Goal: Task Accomplishment & Management: Complete application form

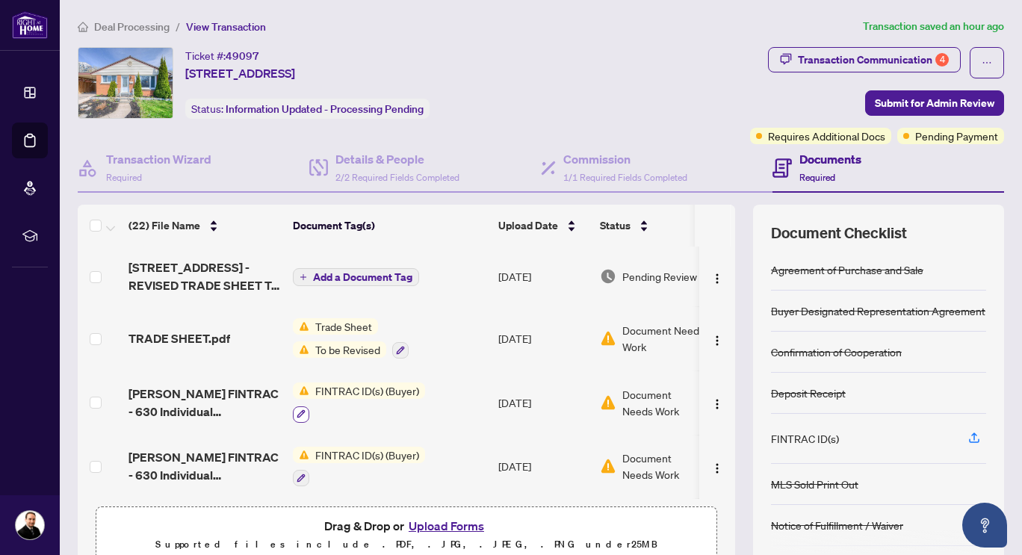
click at [301, 412] on icon "button" at bounding box center [301, 414] width 8 height 8
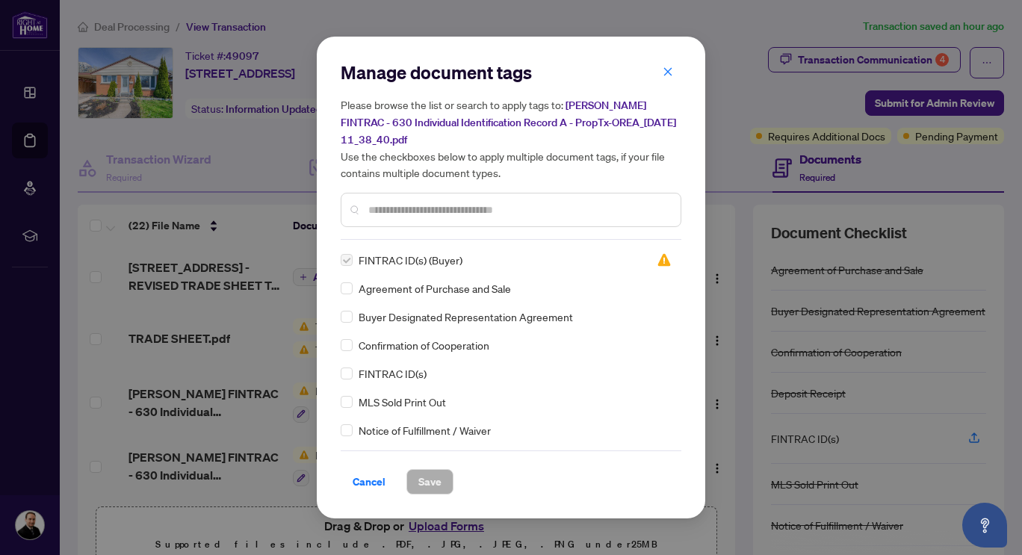
click at [346, 259] on label at bounding box center [347, 260] width 12 height 16
click at [376, 480] on span "Cancel" at bounding box center [369, 482] width 33 height 24
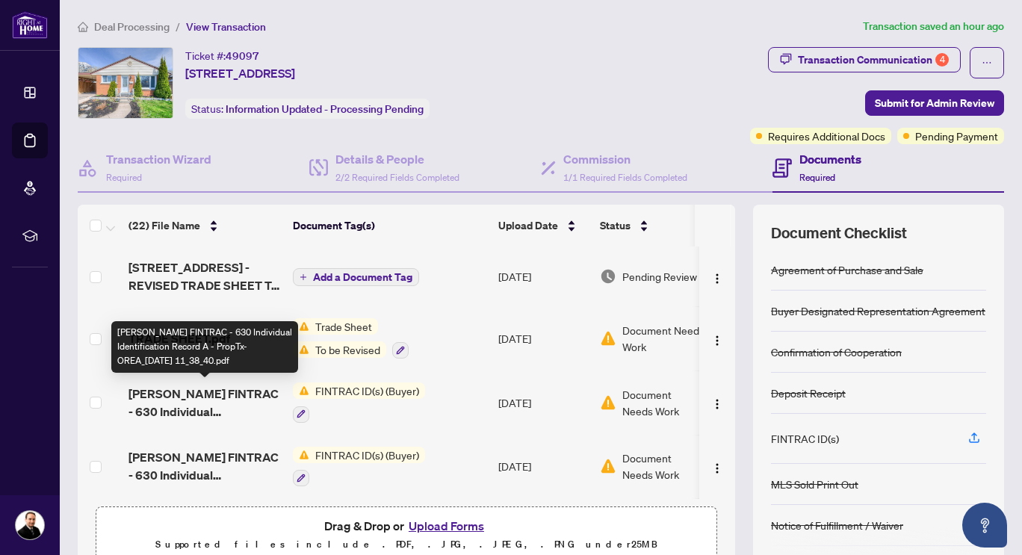
click at [216, 408] on span "[PERSON_NAME] FINTRAC - 630 Individual Identification Record A - PropTx-OREA_[D…" at bounding box center [205, 403] width 152 height 36
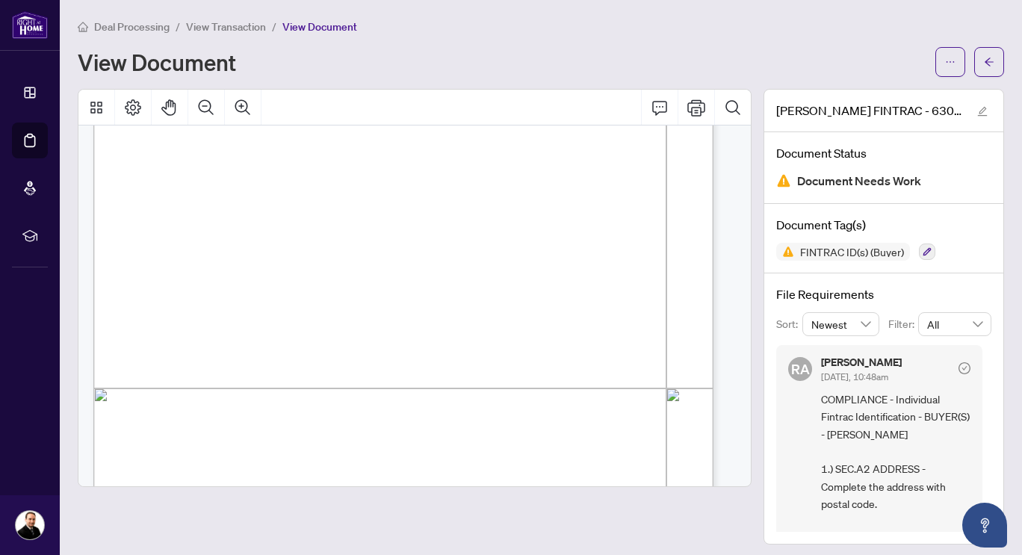
scroll to position [374, 0]
click at [923, 248] on icon "button" at bounding box center [927, 251] width 9 height 9
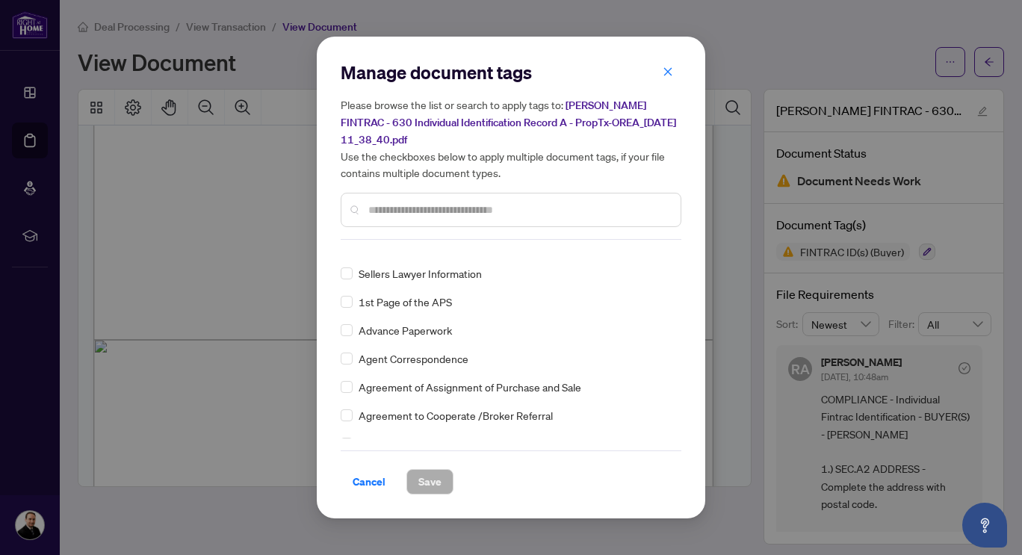
scroll to position [0, 0]
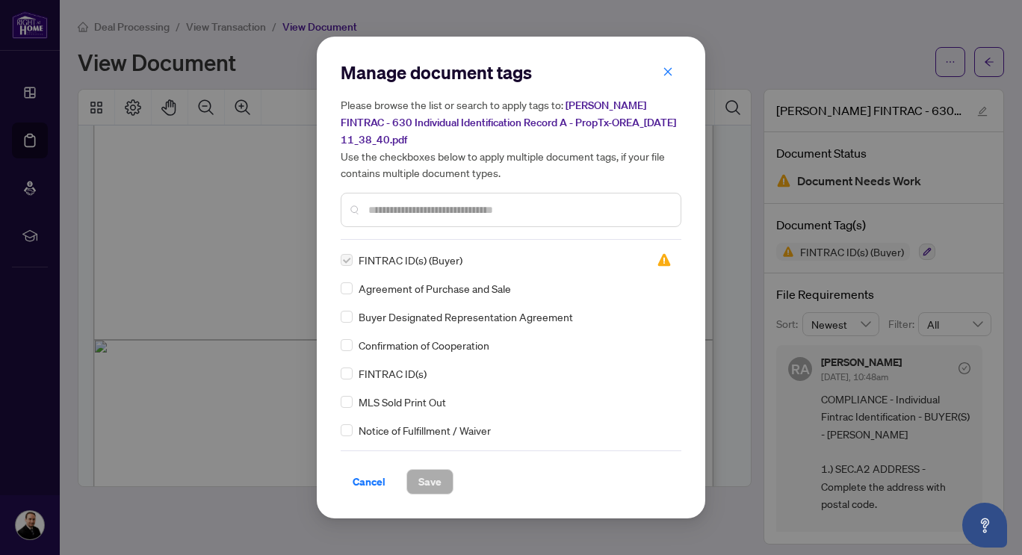
click at [458, 256] on span "FINTRAC ID(s) (Buyer)" at bounding box center [411, 260] width 104 height 16
click at [368, 482] on span "Cancel" at bounding box center [369, 482] width 33 height 24
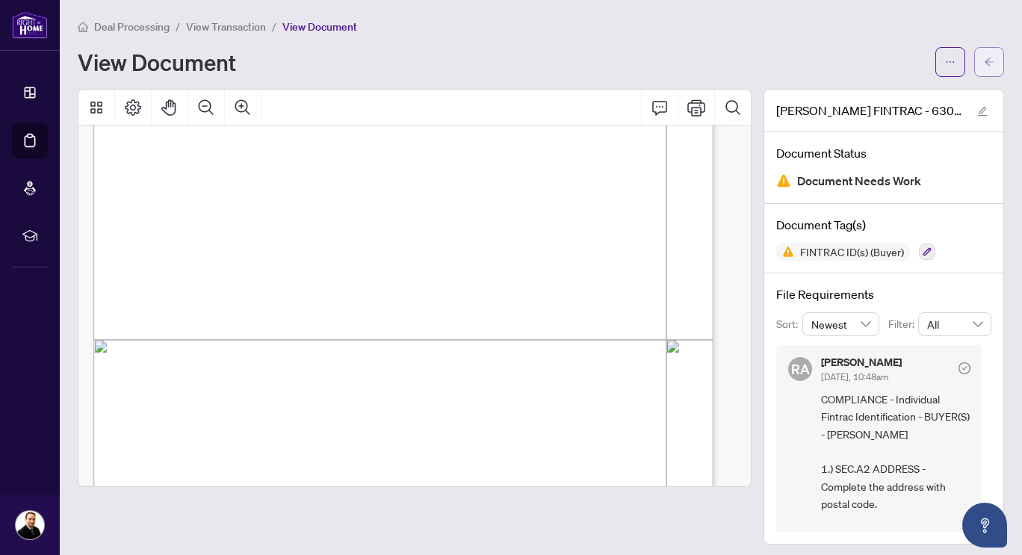
click at [984, 60] on icon "arrow-left" at bounding box center [989, 62] width 10 height 10
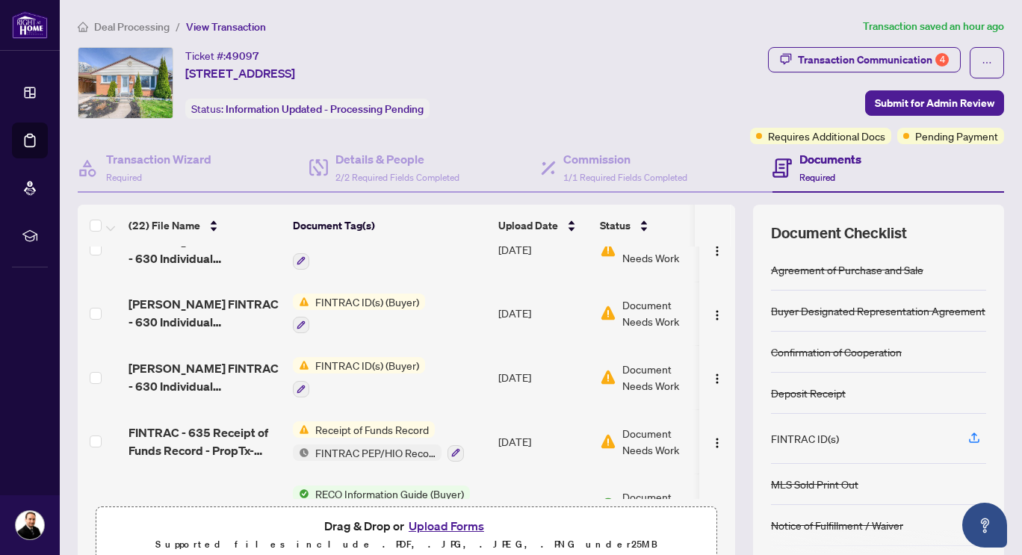
scroll to position [224, 0]
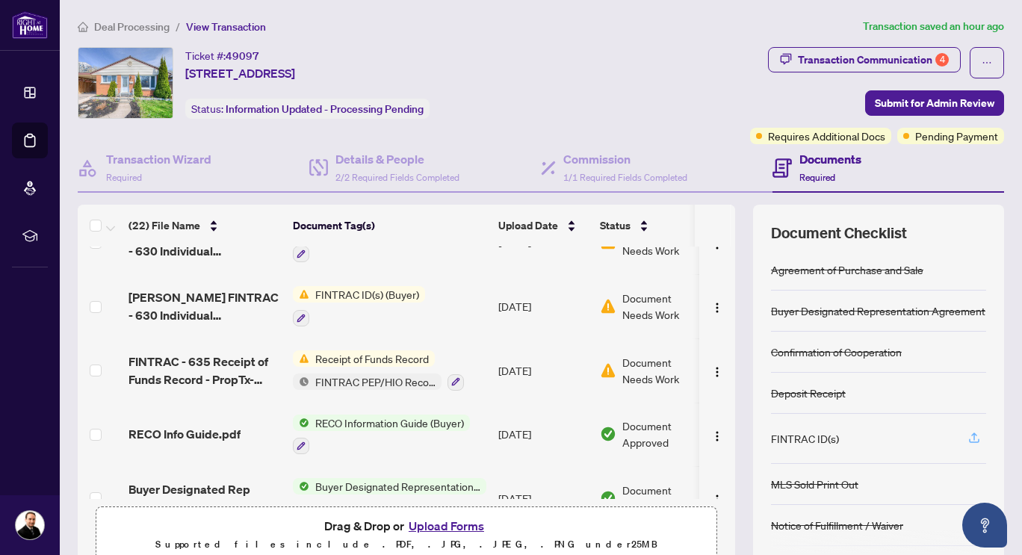
click at [971, 434] on icon "button" at bounding box center [974, 436] width 6 height 7
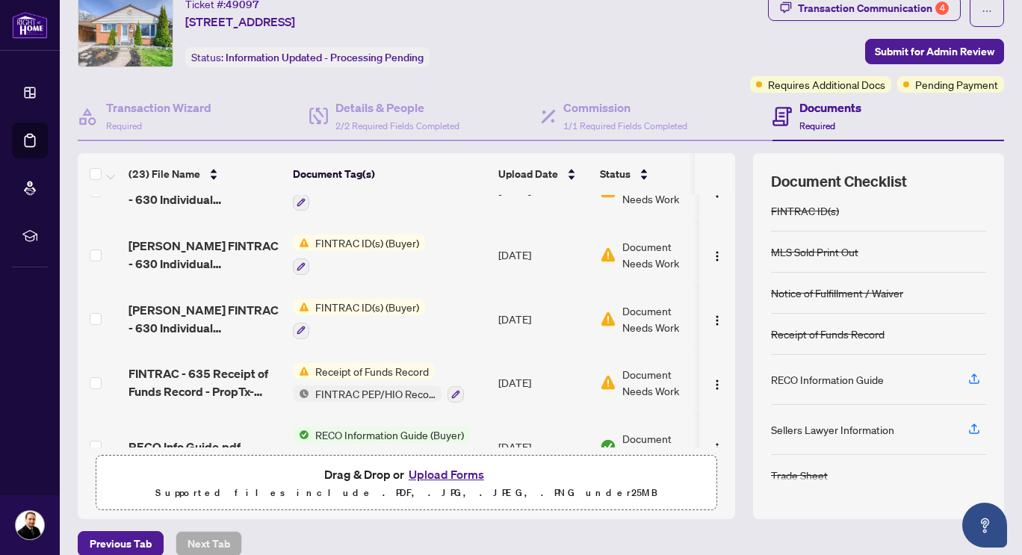
scroll to position [69, 0]
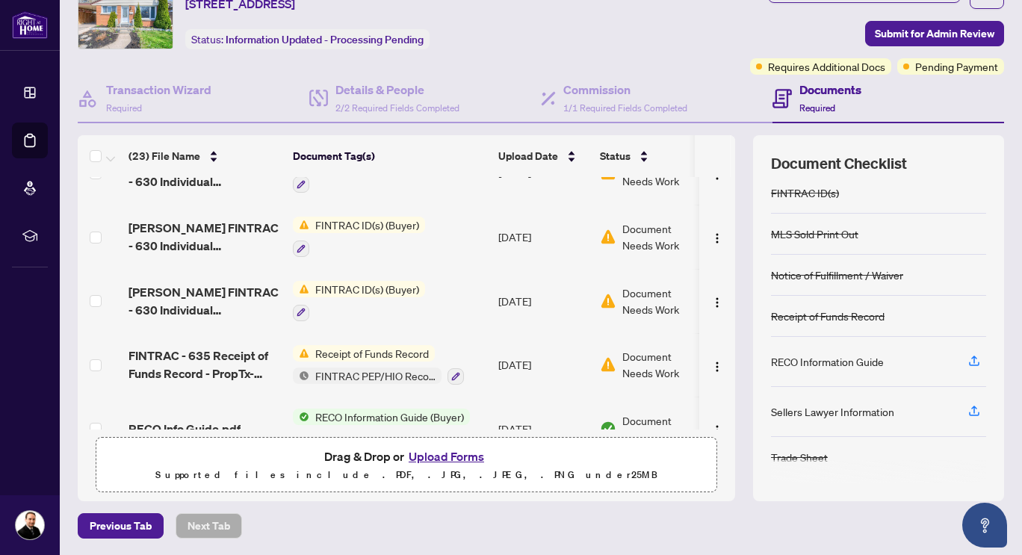
click at [430, 456] on button "Upload Forms" at bounding box center [446, 456] width 84 height 19
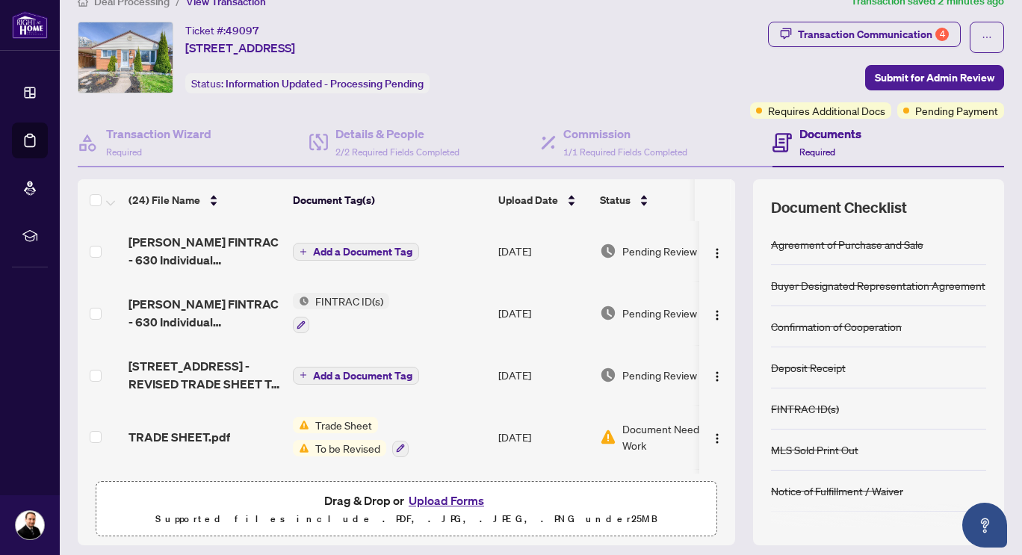
scroll to position [0, 0]
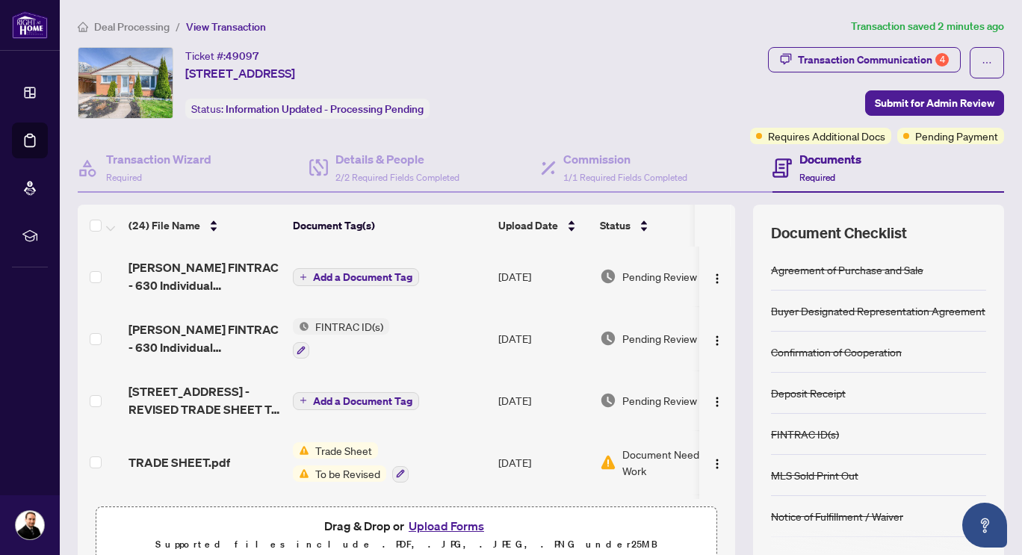
click at [360, 276] on span "Add a Document Tag" at bounding box center [362, 277] width 99 height 10
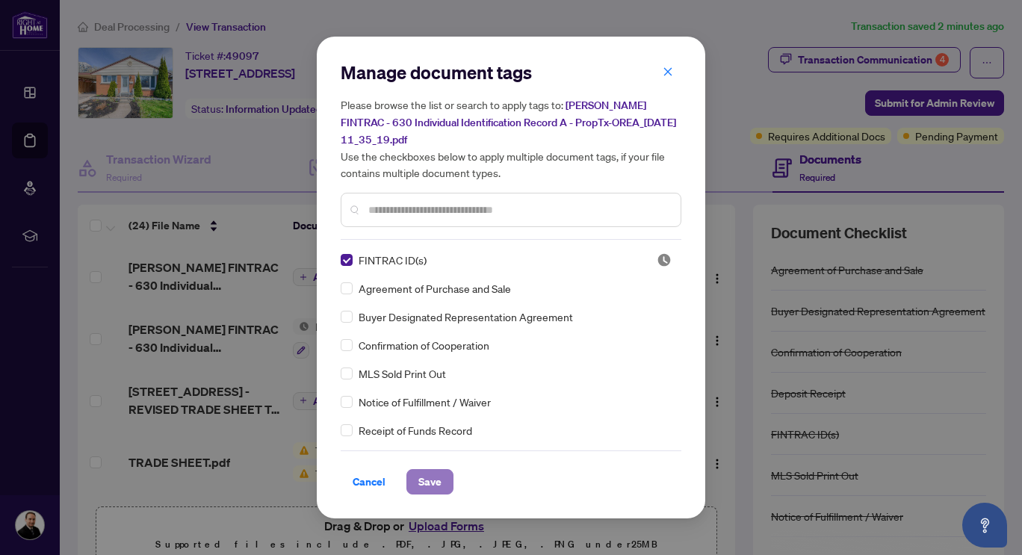
click at [438, 486] on span "Save" at bounding box center [429, 482] width 23 height 24
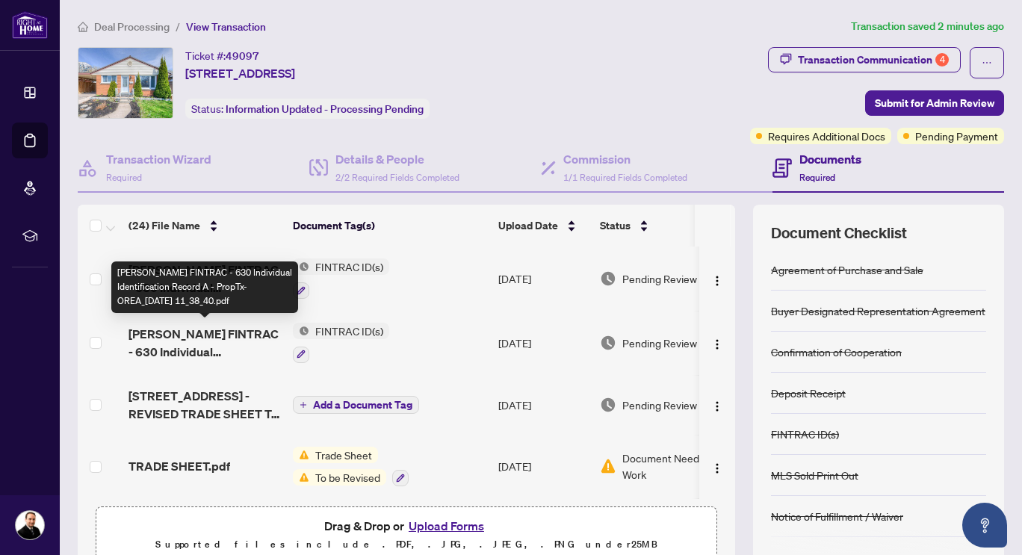
click at [180, 344] on span "[PERSON_NAME] FINTRAC - 630 Individual Identification Record A - PropTx-OREA_[D…" at bounding box center [205, 343] width 152 height 36
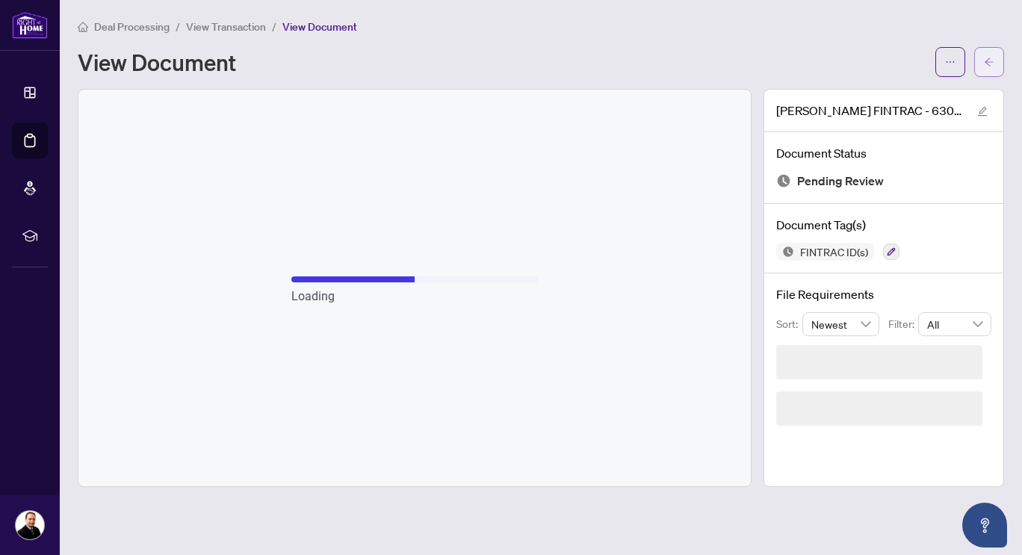
click at [985, 64] on icon "arrow-left" at bounding box center [989, 62] width 10 height 10
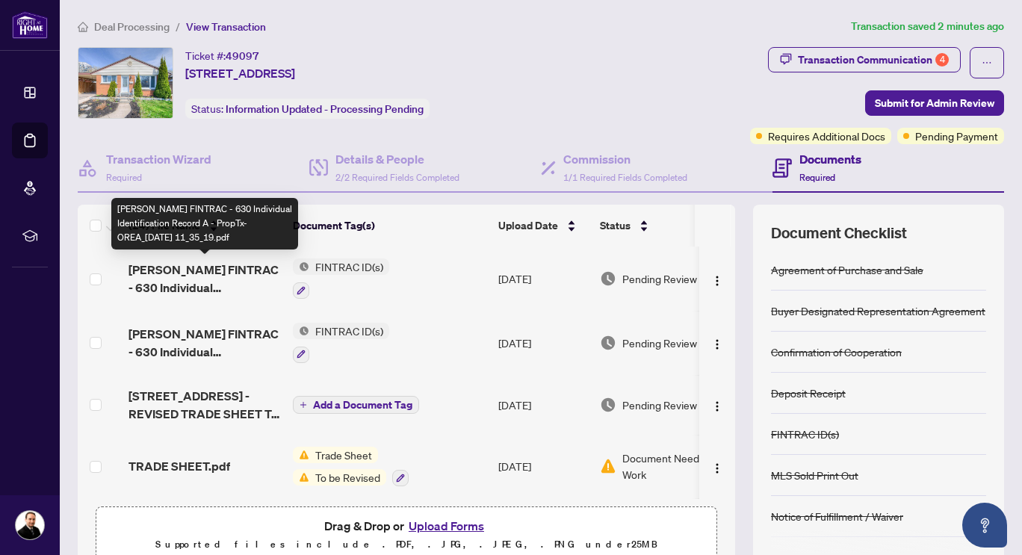
scroll to position [75, 0]
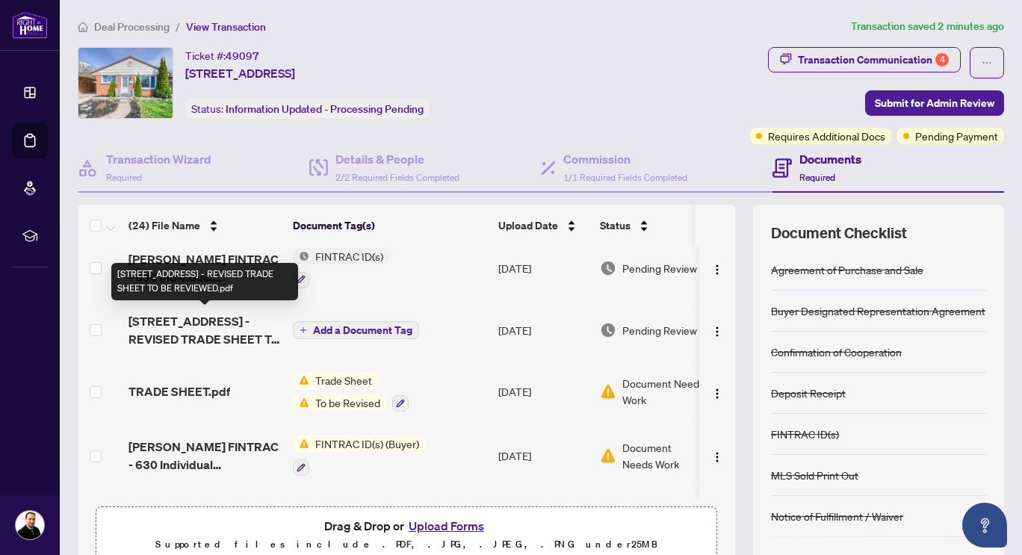
click at [194, 332] on span "[STREET_ADDRESS] - REVISED TRADE SHEET TO BE REVIEWED.pdf" at bounding box center [205, 330] width 152 height 36
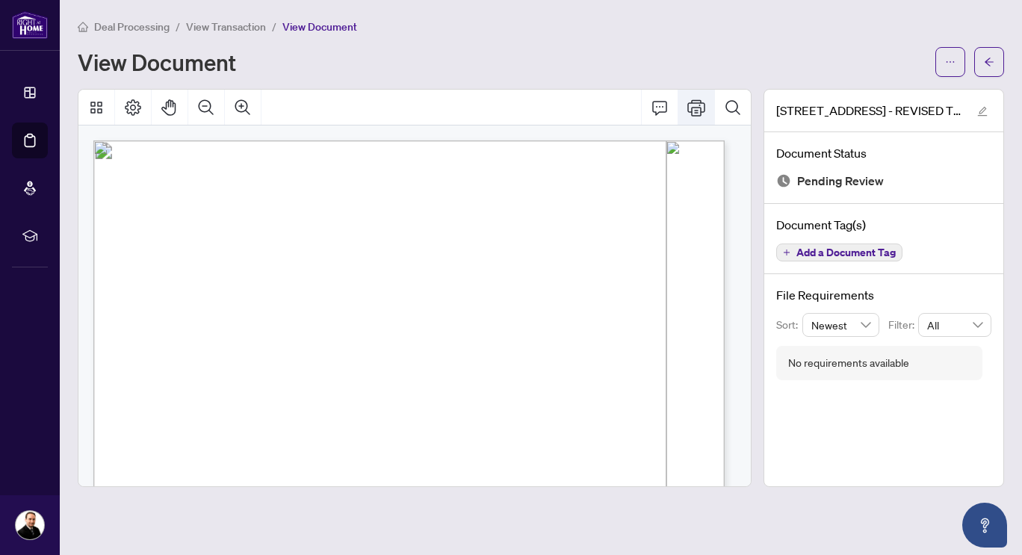
click at [699, 110] on icon "Print" at bounding box center [696, 108] width 18 height 18
click at [981, 55] on button "button" at bounding box center [989, 62] width 30 height 30
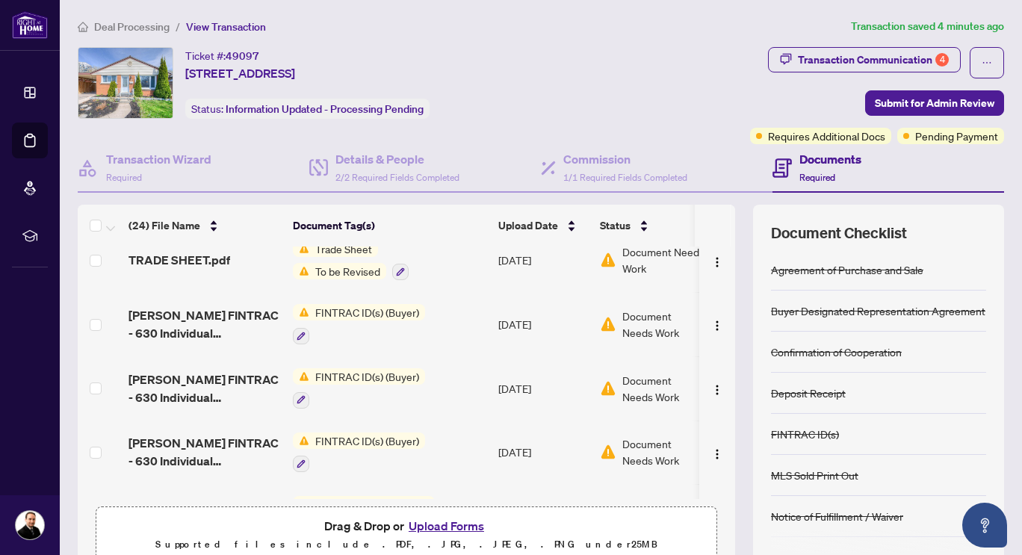
scroll to position [224, 0]
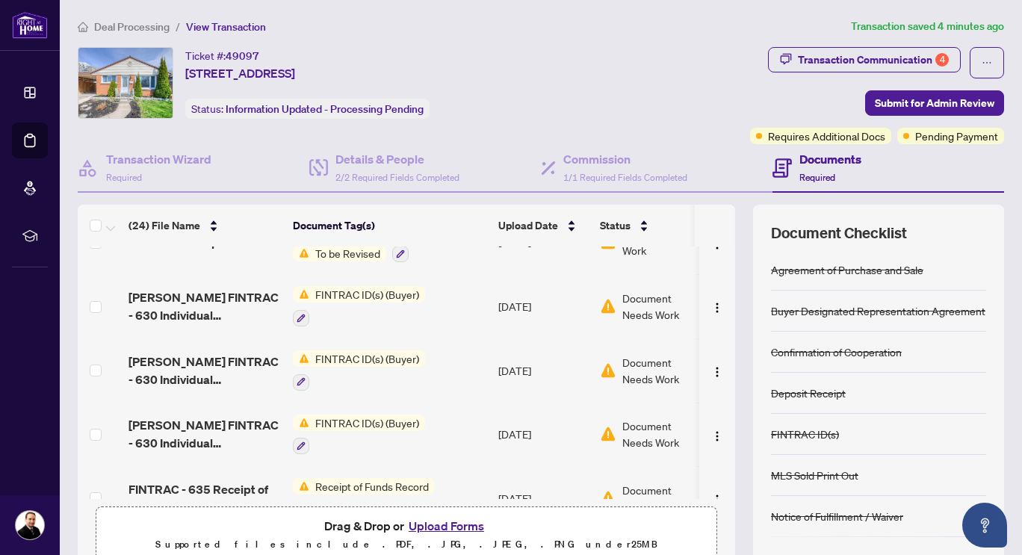
click at [432, 524] on button "Upload Forms" at bounding box center [446, 525] width 84 height 19
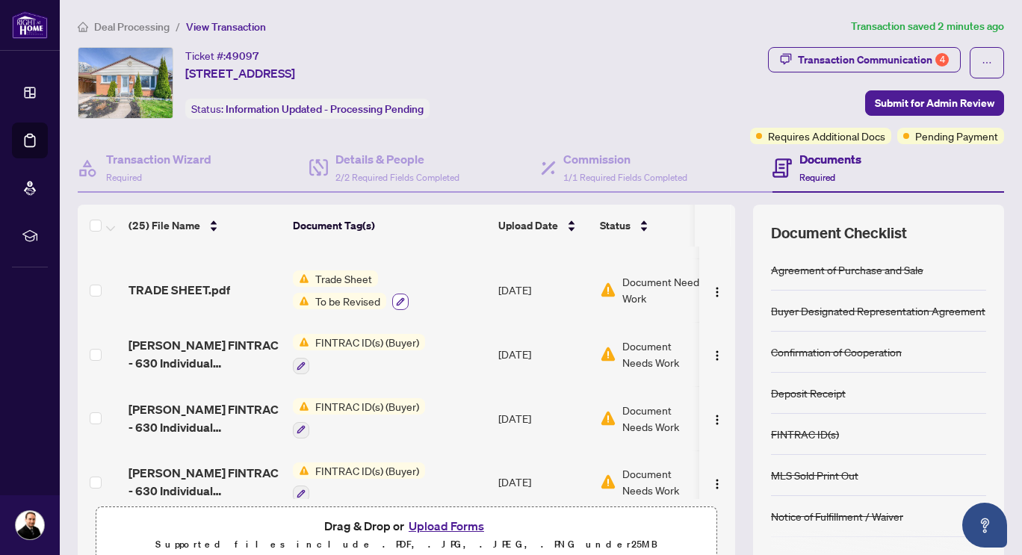
click at [399, 297] on icon "button" at bounding box center [400, 301] width 9 height 9
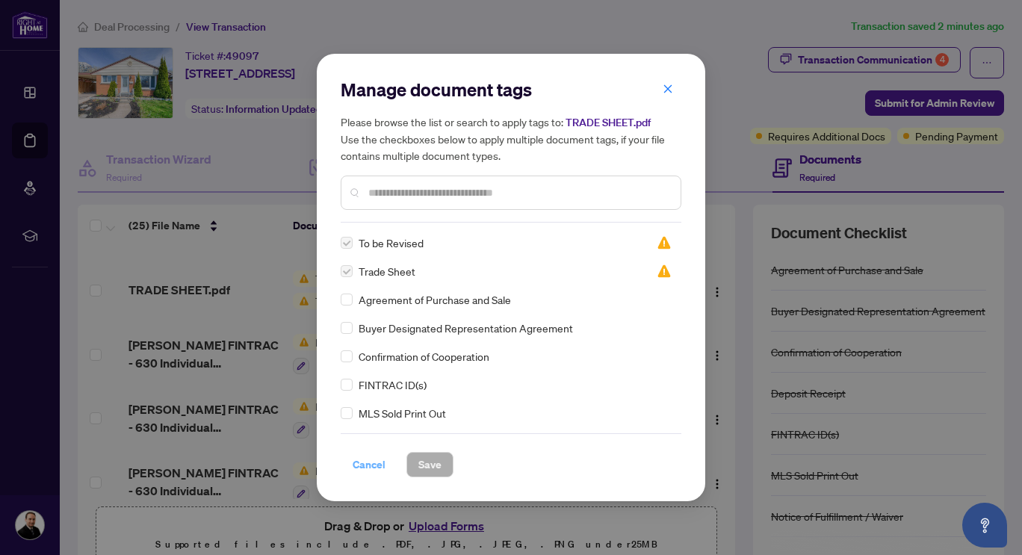
click at [374, 468] on span "Cancel" at bounding box center [369, 465] width 33 height 24
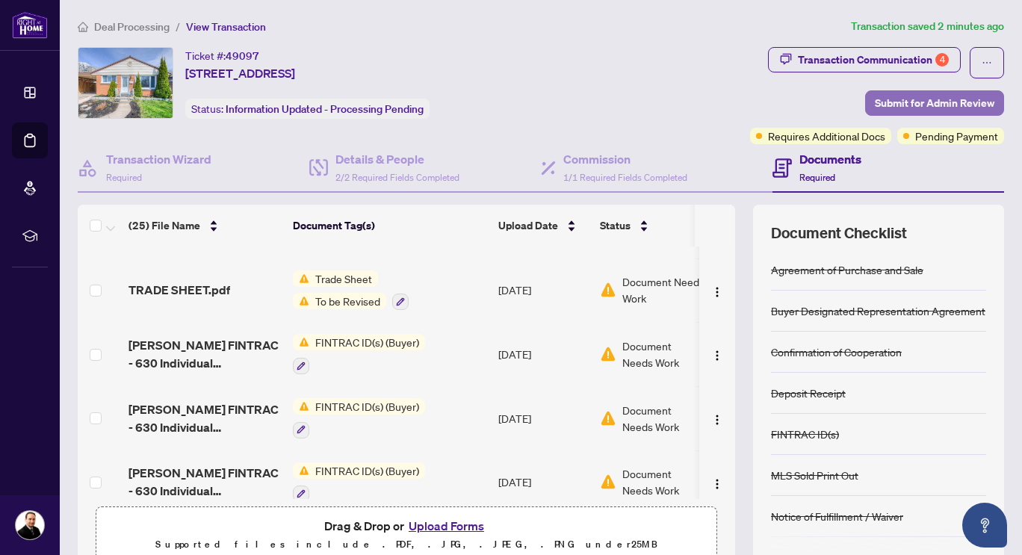
click at [875, 99] on span "Submit for Admin Review" at bounding box center [935, 103] width 120 height 24
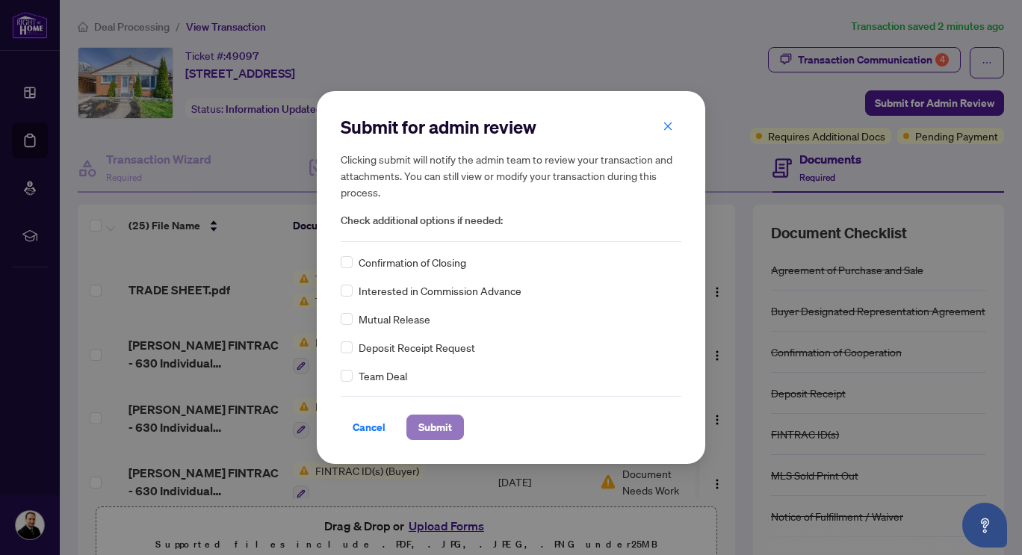
click at [440, 418] on span "Submit" at bounding box center [435, 427] width 34 height 24
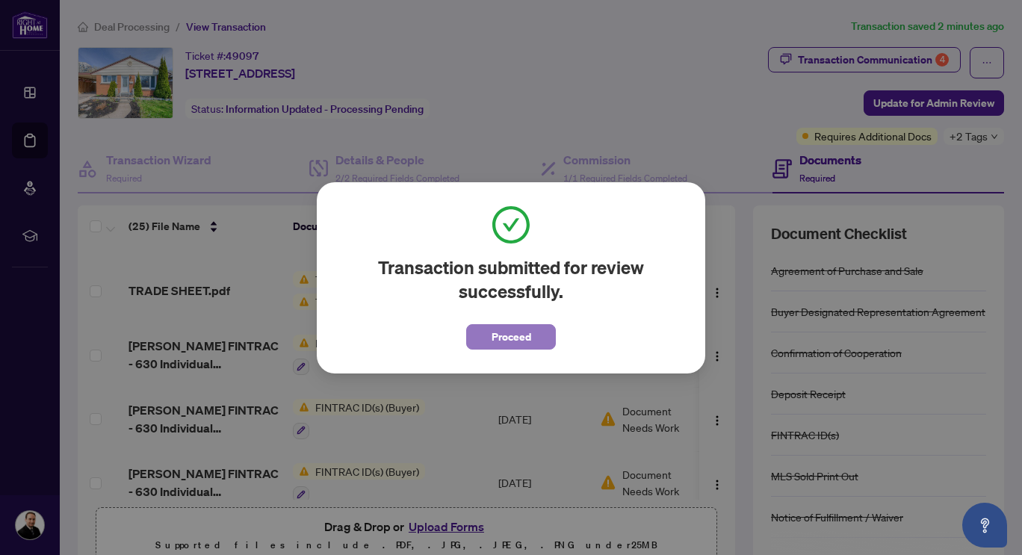
click at [503, 333] on span "Proceed" at bounding box center [512, 337] width 40 height 24
